Goal: Navigation & Orientation: Find specific page/section

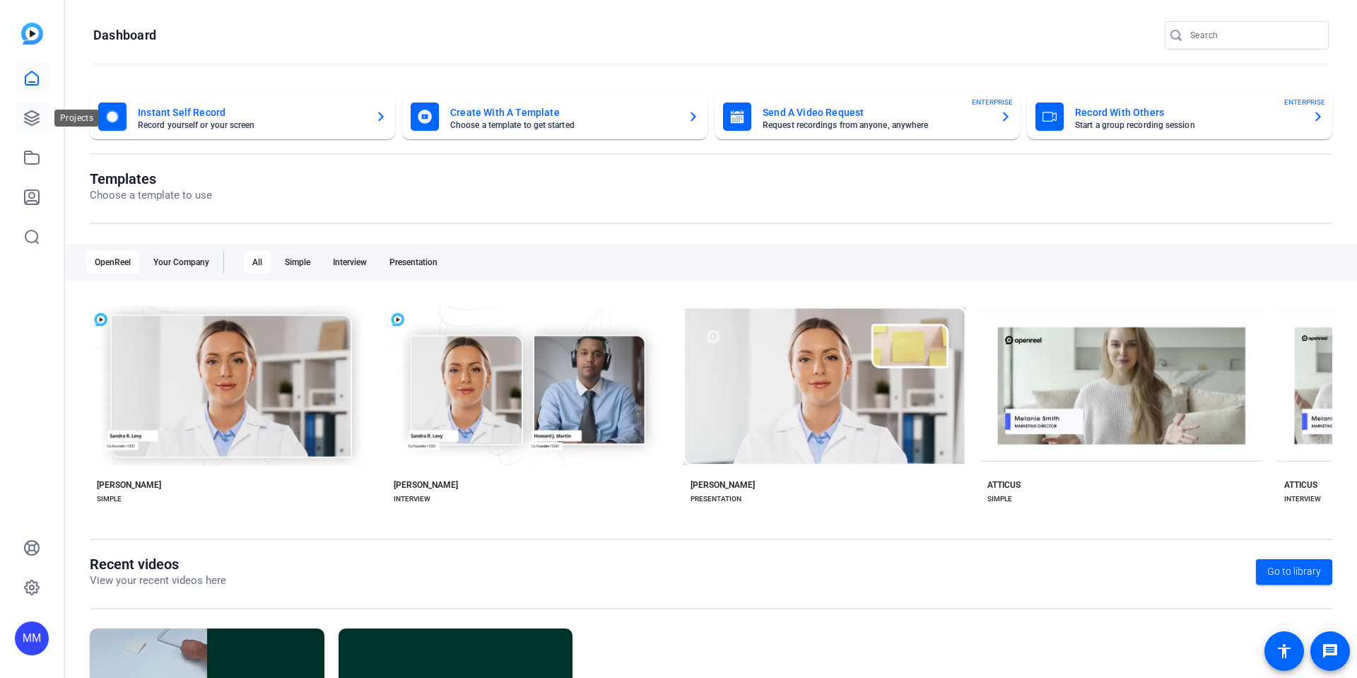
click at [33, 119] on icon at bounding box center [31, 118] width 17 height 17
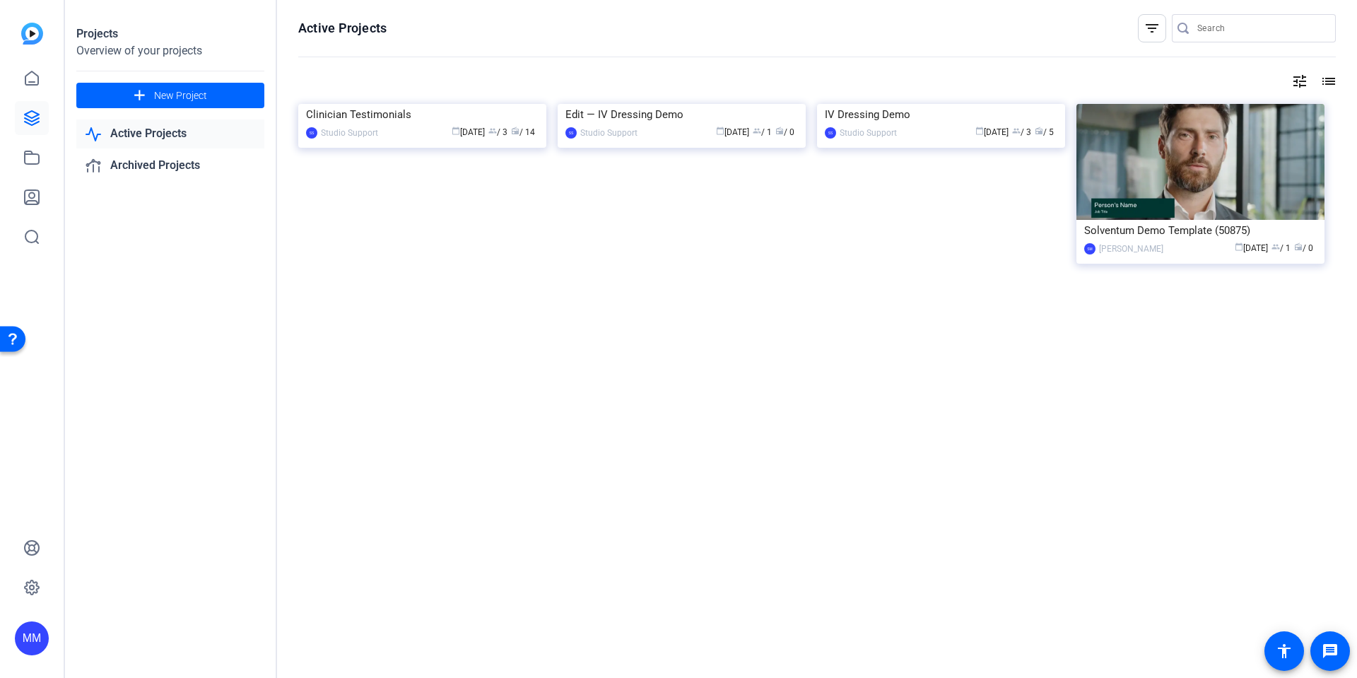
click at [37, 33] on img at bounding box center [32, 34] width 22 height 22
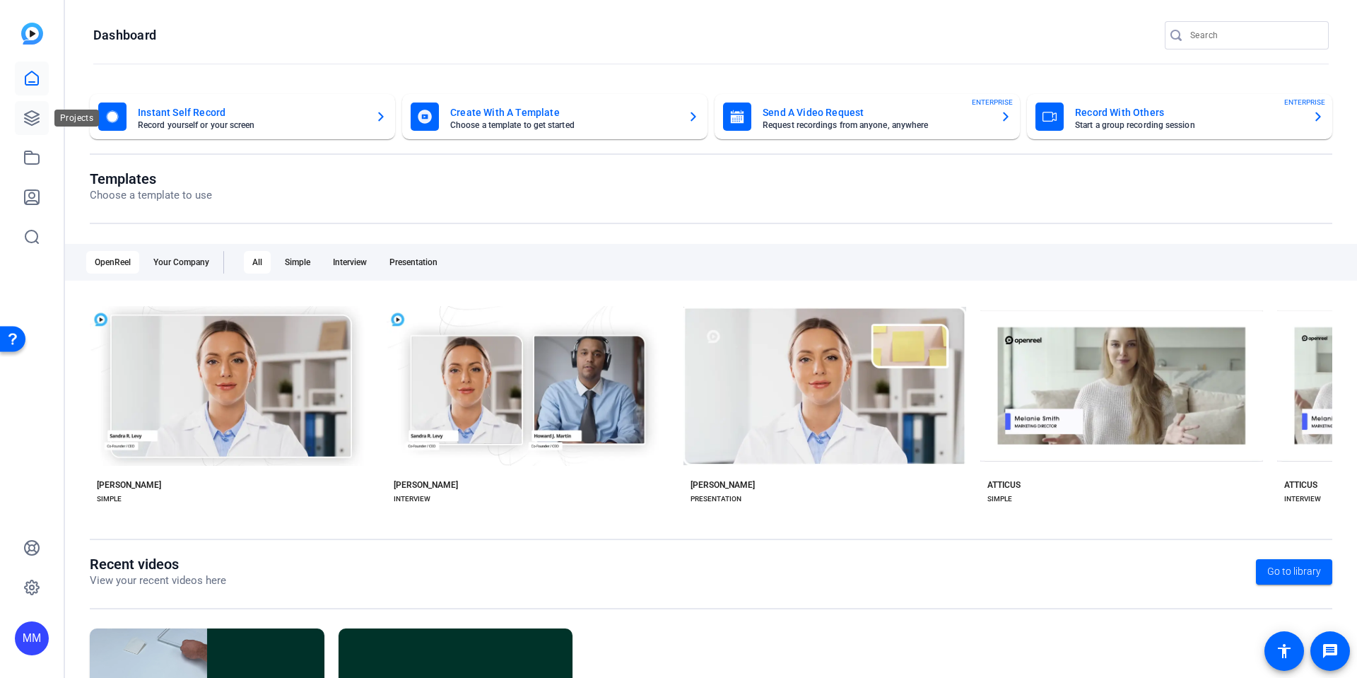
click at [30, 114] on icon at bounding box center [31, 118] width 17 height 17
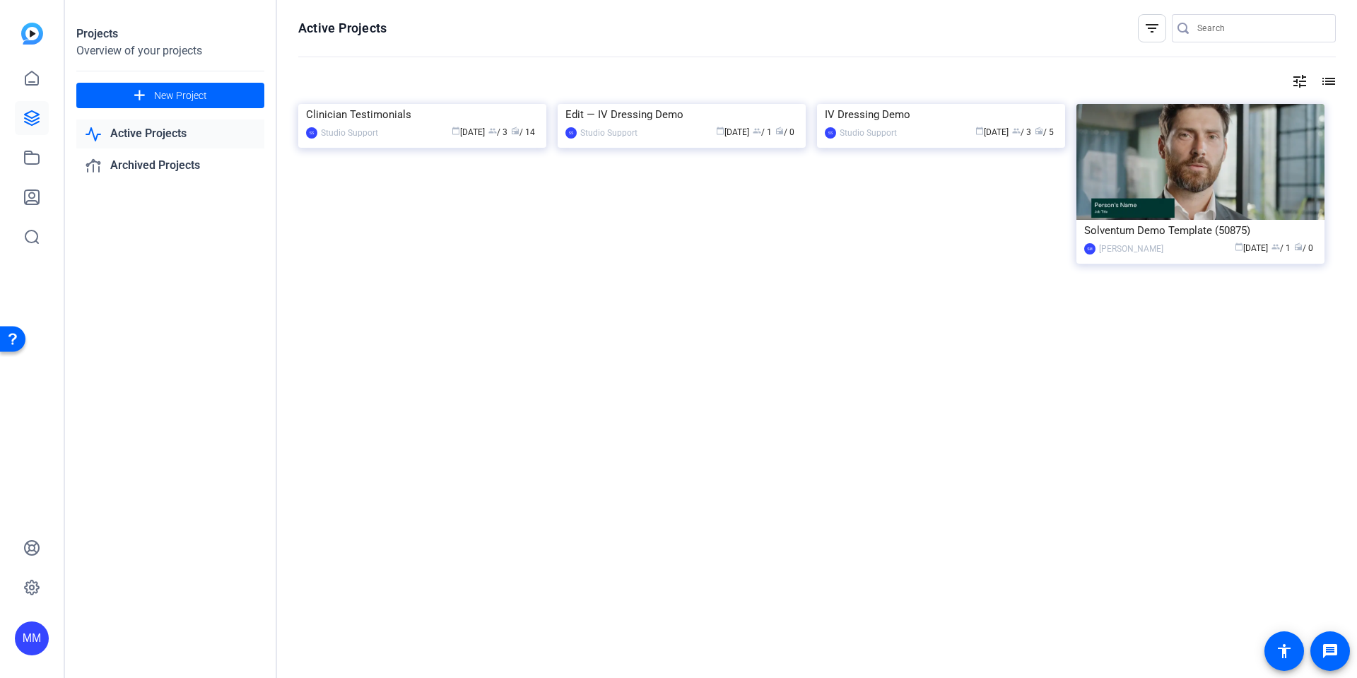
click at [375, 125] on div "Clinician Testimonials" at bounding box center [422, 114] width 233 height 21
